Goal: Check status: Check status

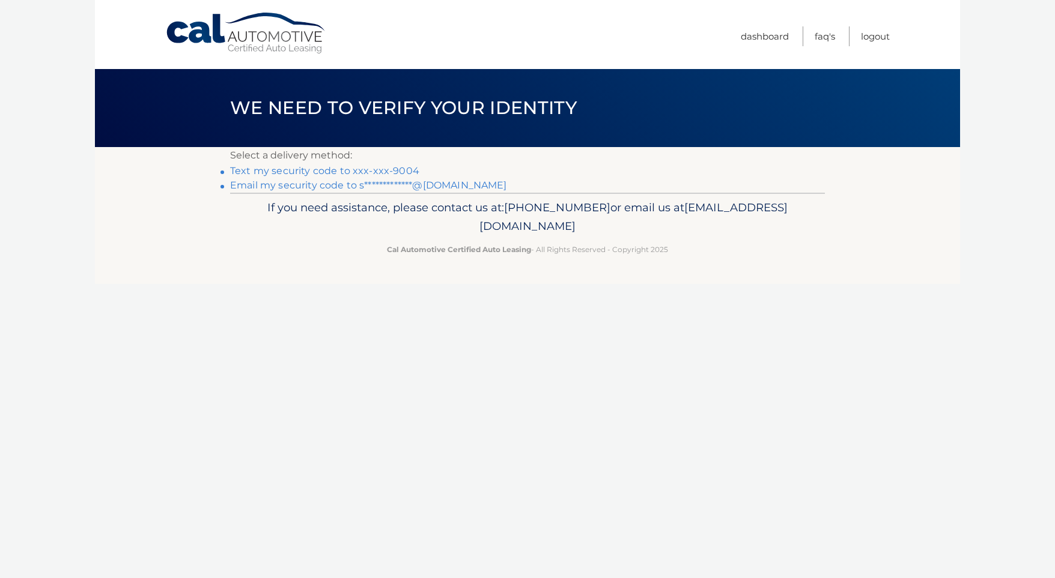
click at [320, 172] on link "Text my security code to xxx-xxx-9004" at bounding box center [324, 170] width 189 height 11
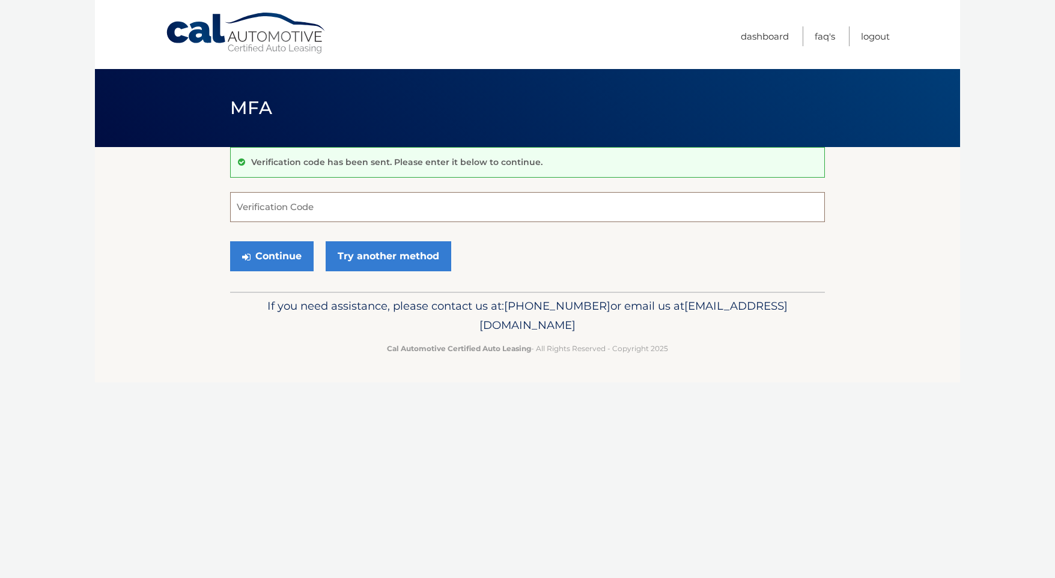
click at [331, 203] on input "Verification Code" at bounding box center [527, 207] width 595 height 30
type input "272593"
click at [275, 266] on button "Continue" at bounding box center [271, 256] width 83 height 30
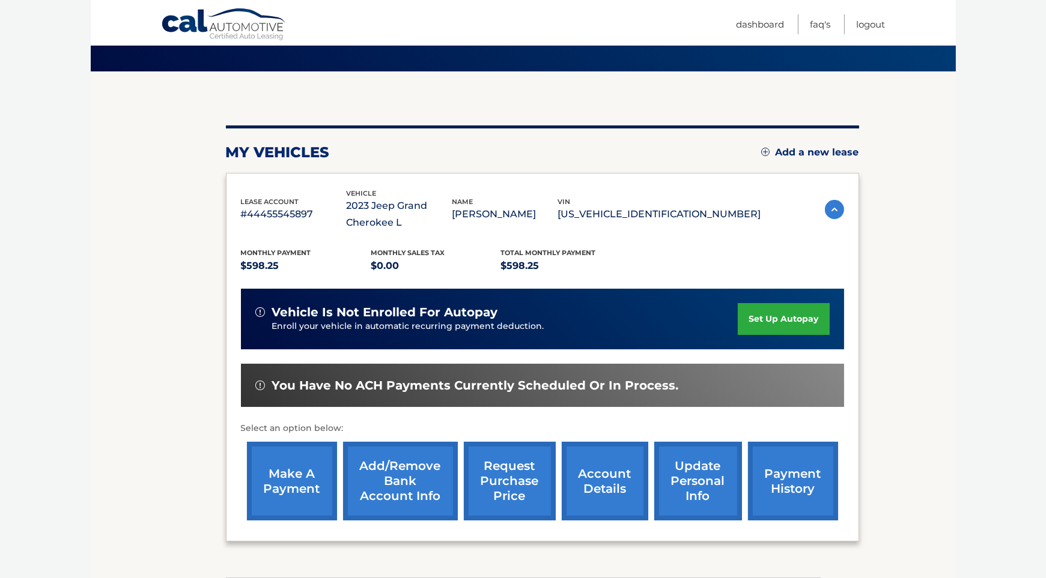
scroll to position [120, 0]
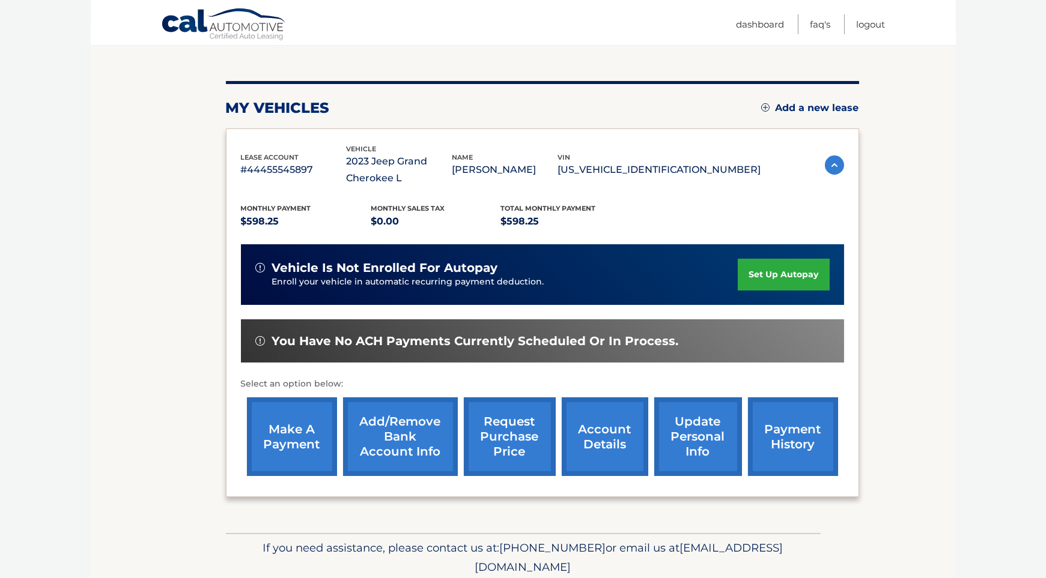
click at [792, 449] on link "payment history" at bounding box center [793, 437] width 90 height 79
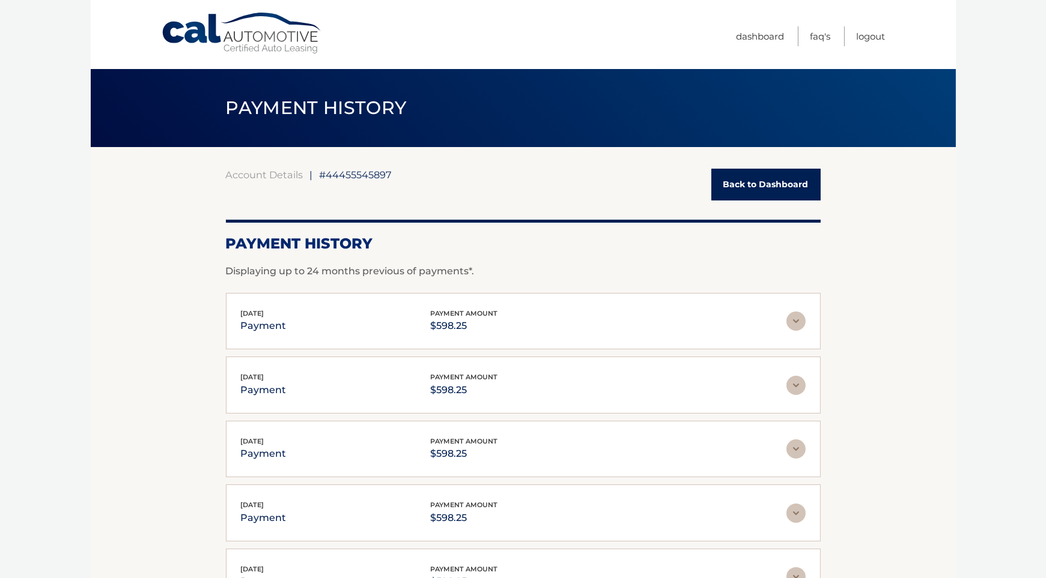
click at [791, 321] on img at bounding box center [795, 321] width 19 height 19
